Goal: Transaction & Acquisition: Purchase product/service

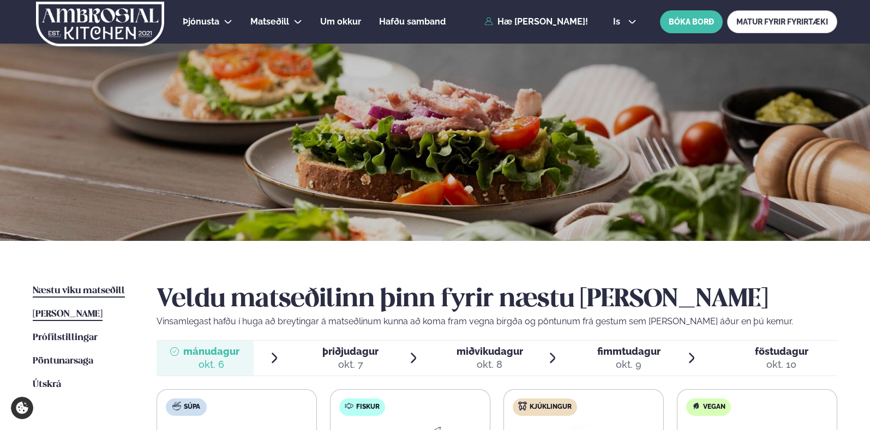
click at [45, 317] on span "[PERSON_NAME]" at bounding box center [68, 314] width 70 height 9
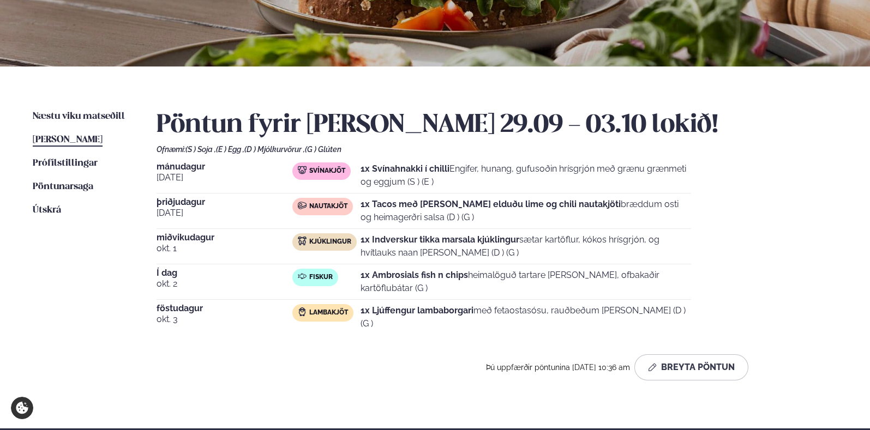
scroll to position [175, 0]
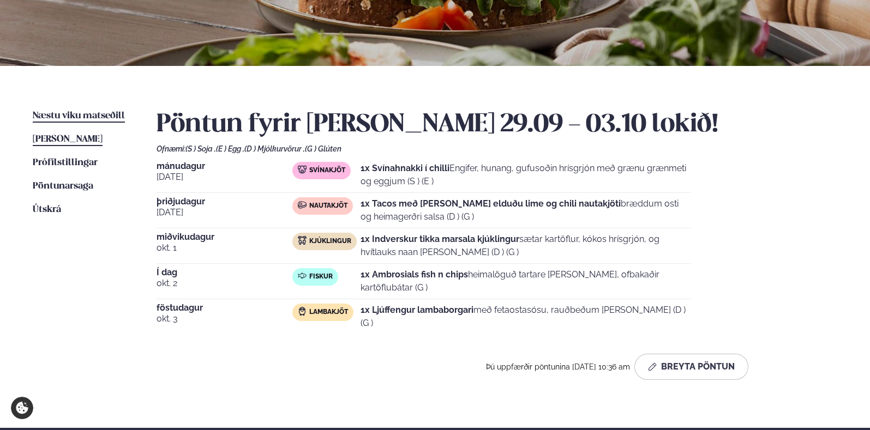
click at [87, 117] on span "Næstu viku matseðill" at bounding box center [79, 115] width 92 height 9
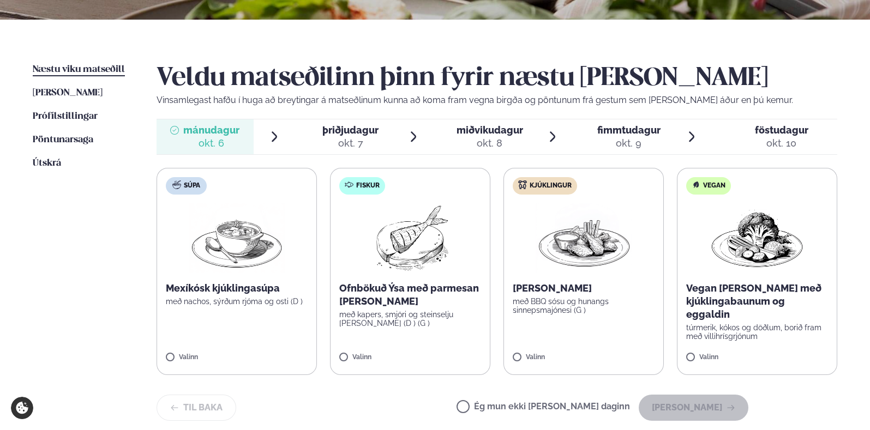
scroll to position [222, 0]
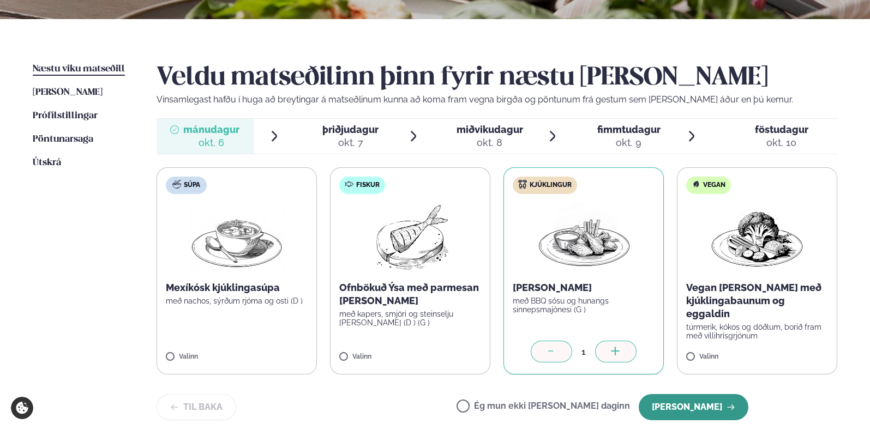
click at [728, 399] on button "[PERSON_NAME]" at bounding box center [694, 407] width 110 height 26
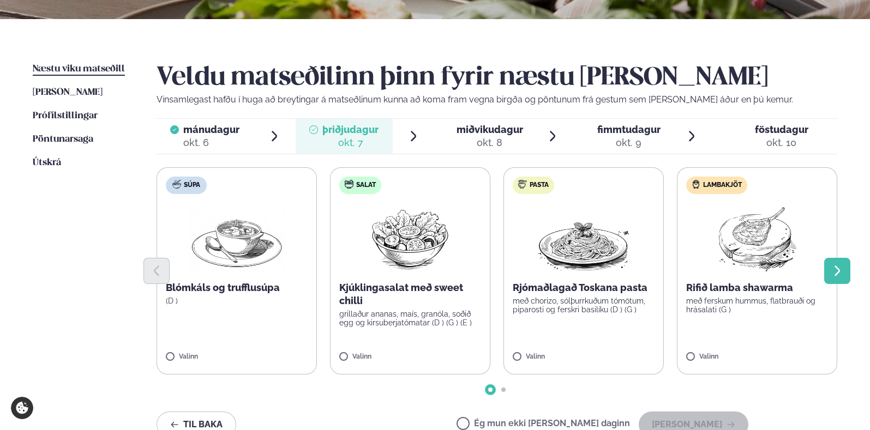
click at [836, 275] on icon "Next slide" at bounding box center [837, 271] width 13 height 13
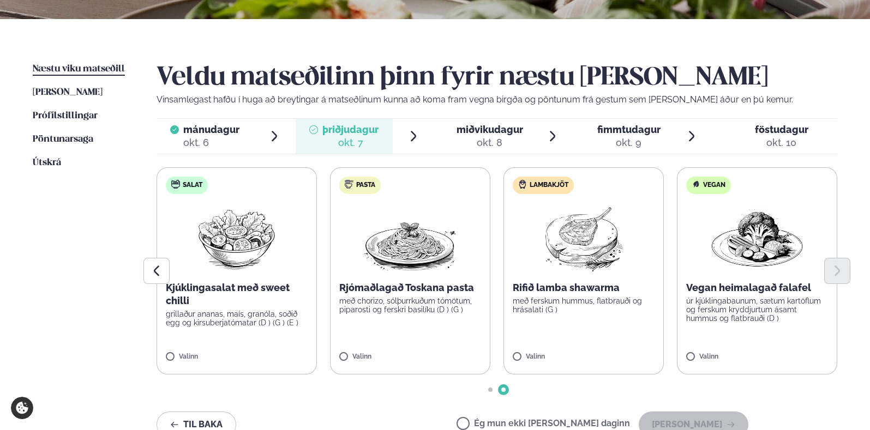
click at [606, 328] on label "Lambakjöt Rifið lamba shawarma með ferskum hummus, flatbrauði og hrásalati (G )…" at bounding box center [583, 270] width 160 height 207
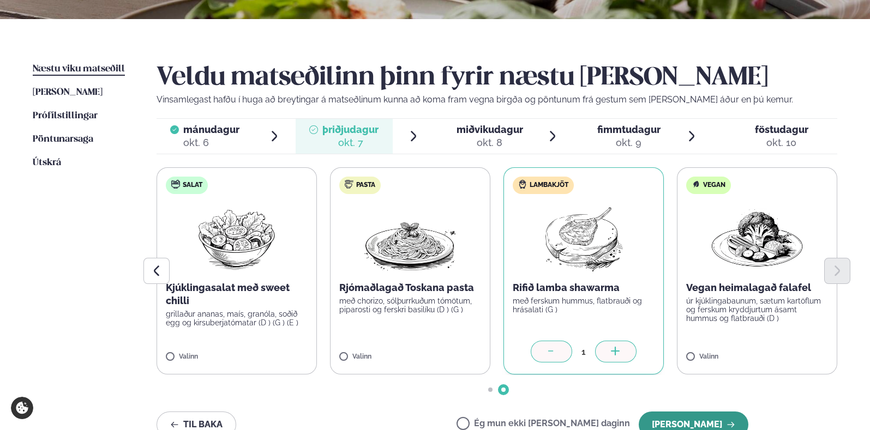
click at [715, 427] on button "[PERSON_NAME]" at bounding box center [694, 425] width 110 height 26
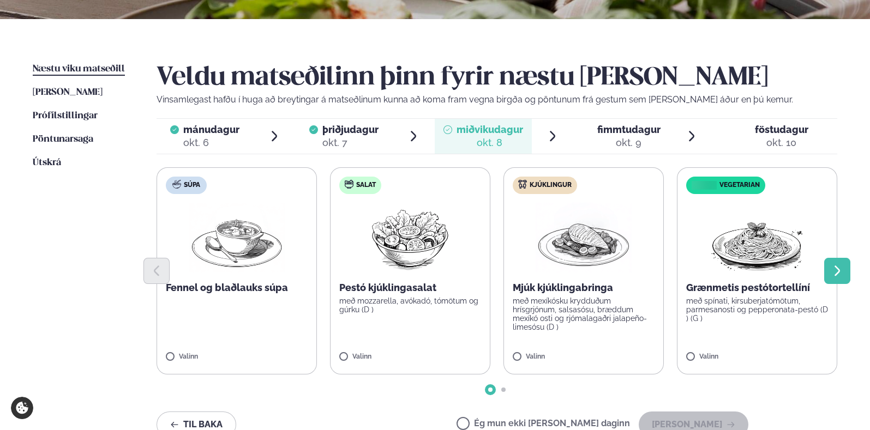
click at [845, 278] on button "Next slide" at bounding box center [837, 271] width 26 height 26
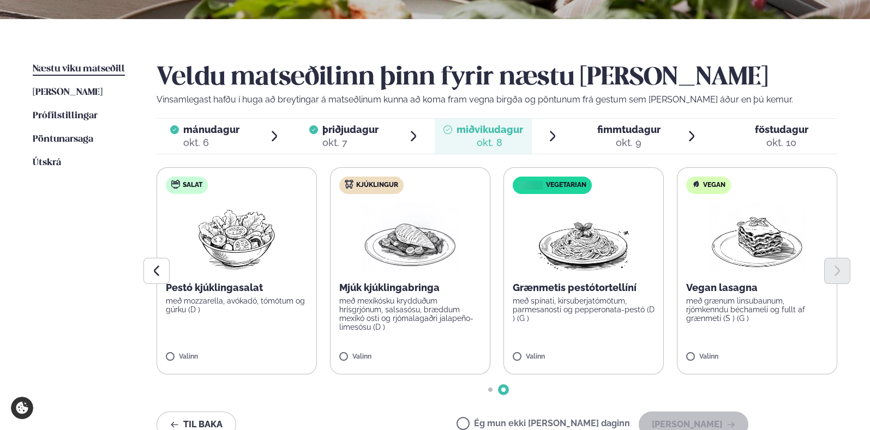
click at [386, 335] on label "Kjúklingur Mjúk kjúklingabringa með mexíkósku krydduðum hrísgrjónum, salsasósu,…" at bounding box center [410, 270] width 160 height 207
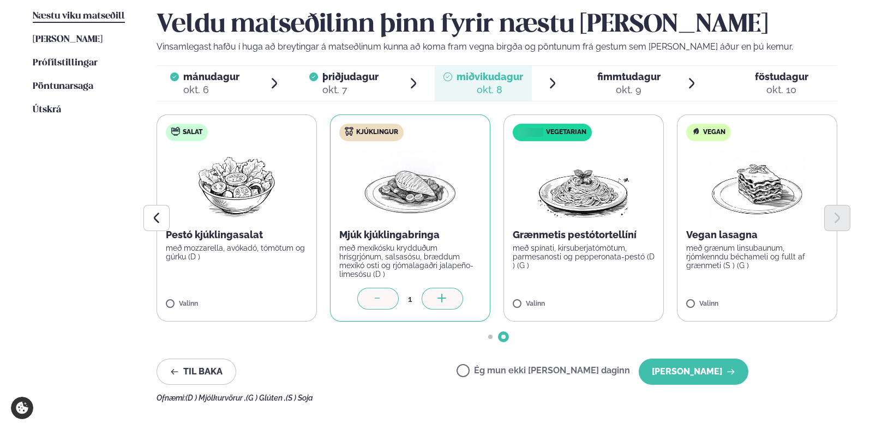
scroll to position [276, 0]
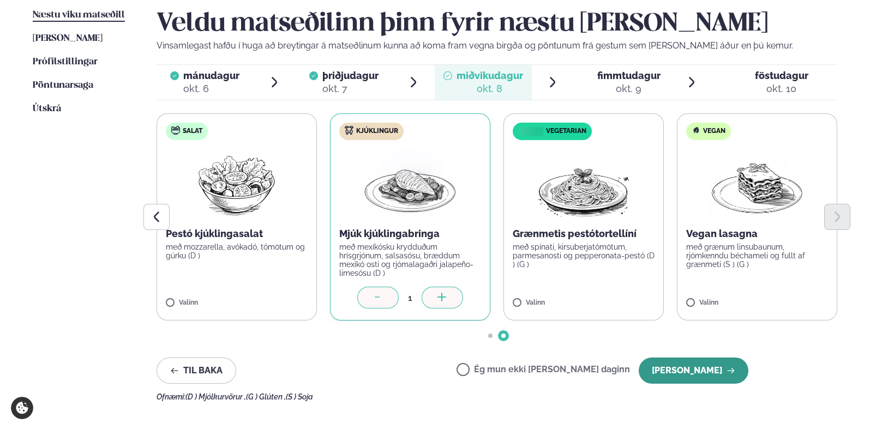
click at [686, 364] on button "[PERSON_NAME]" at bounding box center [694, 371] width 110 height 26
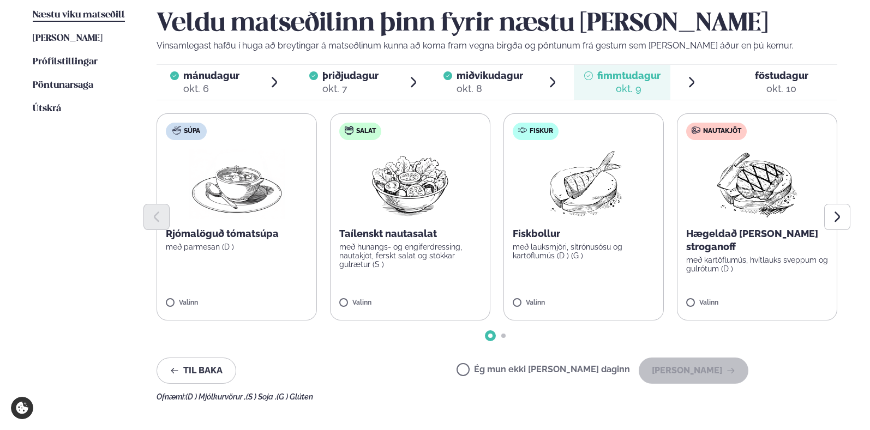
click at [548, 238] on p "Fiskbollur" at bounding box center [584, 233] width 142 height 13
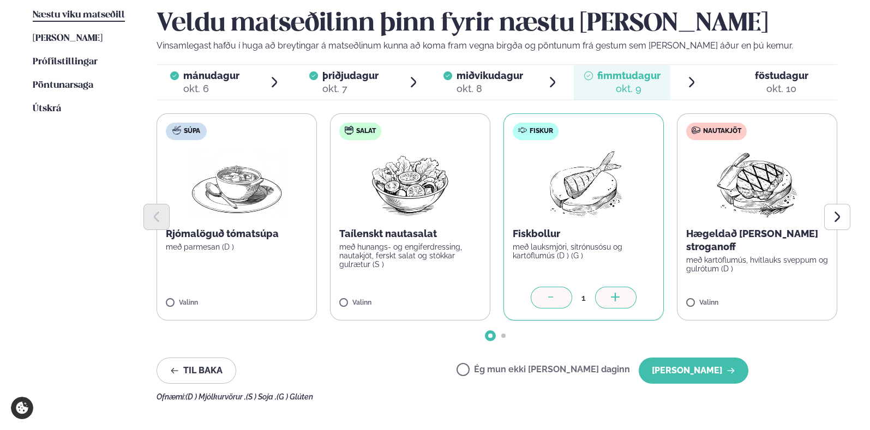
click at [617, 297] on icon at bounding box center [615, 298] width 11 height 11
click at [708, 367] on button "[PERSON_NAME]" at bounding box center [694, 371] width 110 height 26
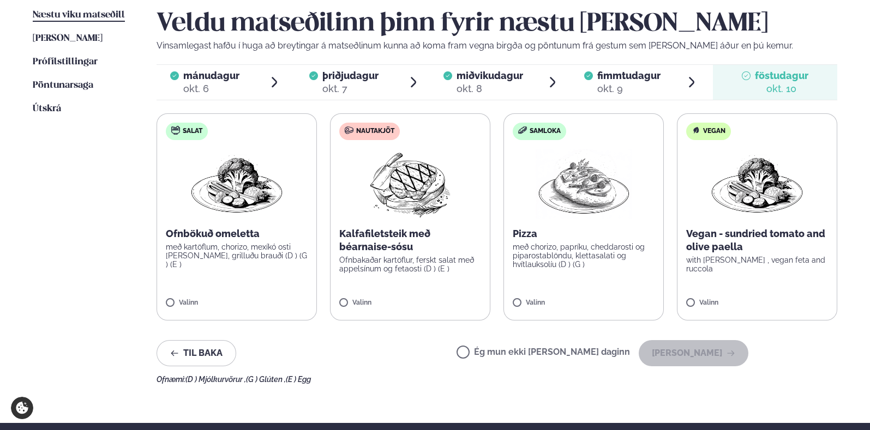
click at [463, 242] on p "Kalfafiletsteik með béarnaise-sósu" at bounding box center [410, 240] width 142 height 26
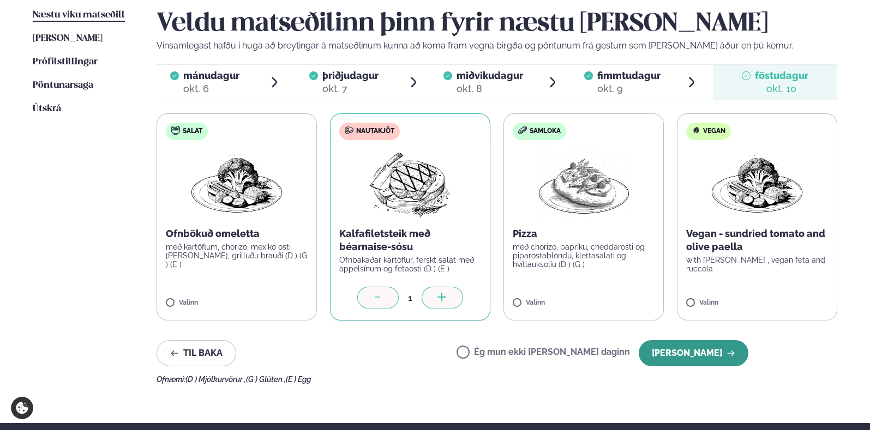
click at [717, 360] on button "[PERSON_NAME]" at bounding box center [694, 353] width 110 height 26
